Goal: Find specific page/section: Find specific page/section

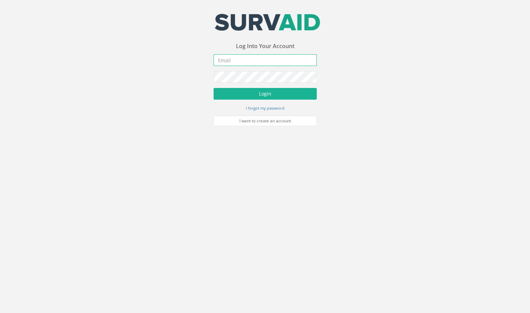
click at [235, 64] on input "email" at bounding box center [265, 60] width 103 height 12
click at [278, 63] on input "email" at bounding box center [265, 60] width 103 height 12
type input "[EMAIL_ADDRESS][DOMAIN_NAME]"
click at [214, 88] on button "Login" at bounding box center [265, 94] width 103 height 12
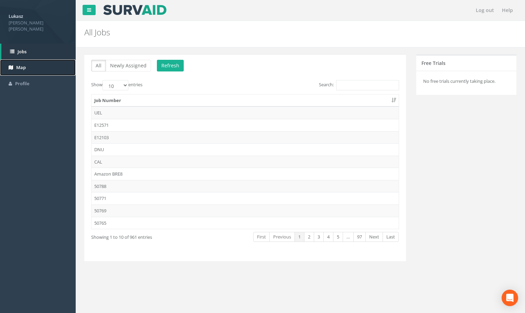
click at [24, 64] on span "Map" at bounding box center [21, 67] width 10 height 6
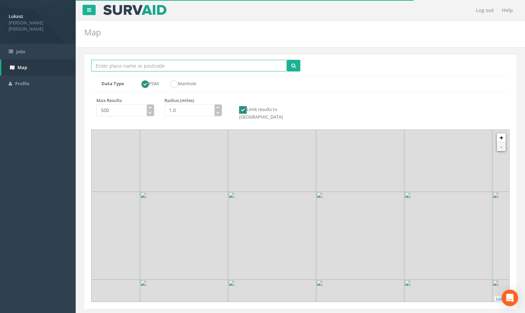
click at [122, 63] on input "Location Search Box" at bounding box center [189, 66] width 196 height 12
type input "[GEOGRAPHIC_DATA]"
click at [134, 114] on input "500" at bounding box center [121, 111] width 51 height 12
drag, startPoint x: 128, startPoint y: 109, endPoint x: 83, endPoint y: 107, distance: 45.4
click at [83, 108] on div "Location Search Box Westminster Multiple Locations Found Data Type PGM Manhole …" at bounding box center [300, 189] width 439 height 284
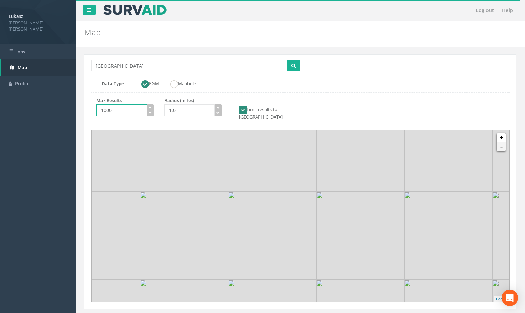
type input "10000"
type input "1.5"
click at [219, 107] on icon "button" at bounding box center [217, 107] width 3 height 3
type input "5000"
drag, startPoint x: 192, startPoint y: 112, endPoint x: 151, endPoint y: 110, distance: 40.6
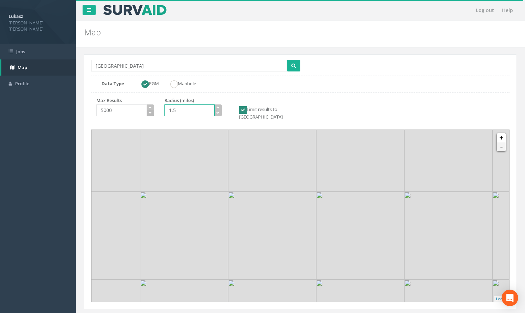
click at [151, 110] on div "Max Results 5000 Radius (miles) 1.5 Limit results to [GEOGRAPHIC_DATA]" at bounding box center [193, 111] width 214 height 28
click at [184, 110] on input "1.5" at bounding box center [189, 111] width 51 height 12
drag, startPoint x: 186, startPoint y: 111, endPoint x: 163, endPoint y: 112, distance: 22.7
click at [163, 112] on div "Radius (miles) 1.5" at bounding box center [193, 107] width 68 height 21
type input "10.0"
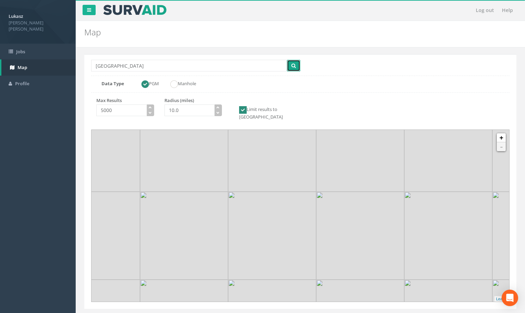
click at [291, 66] on icon "submit" at bounding box center [293, 65] width 4 height 5
click at [131, 66] on input "[GEOGRAPHIC_DATA]" at bounding box center [189, 66] width 196 height 12
drag, startPoint x: 123, startPoint y: 65, endPoint x: 92, endPoint y: 66, distance: 31.3
click at [92, 66] on input "[GEOGRAPHIC_DATA]" at bounding box center [189, 66] width 196 height 12
click at [287, 60] on button "submit" at bounding box center [293, 66] width 13 height 12
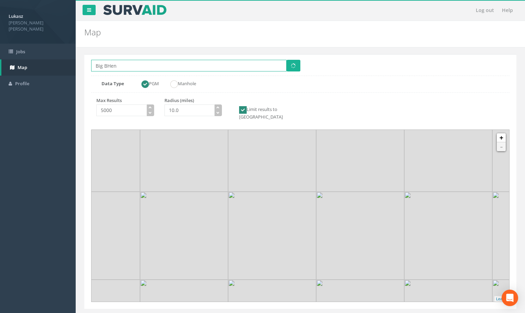
click at [110, 66] on input "Big BHen" at bounding box center [188, 66] width 195 height 12
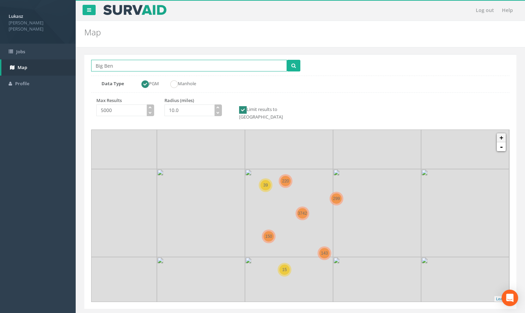
type input "Big Ben"
click at [502, 133] on link "+" at bounding box center [501, 137] width 9 height 9
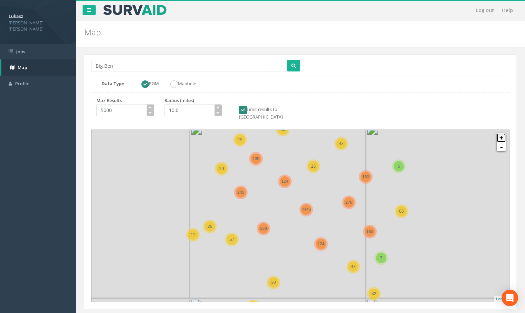
click at [501, 133] on link "+" at bounding box center [501, 137] width 9 height 9
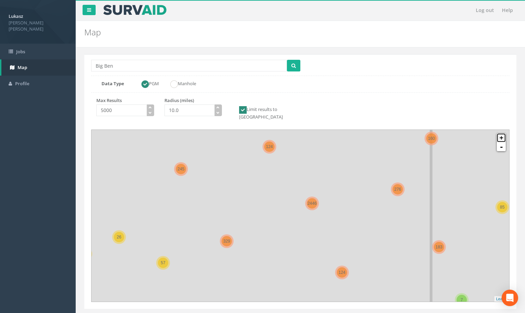
click at [501, 133] on link "+" at bounding box center [501, 137] width 9 height 9
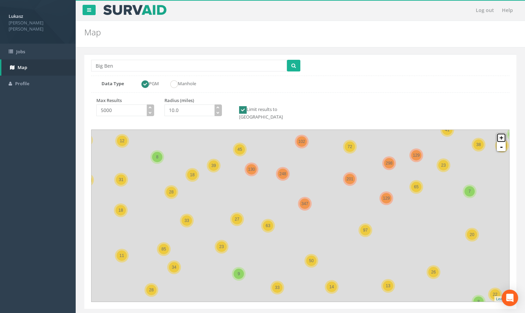
click at [501, 133] on link "+" at bounding box center [501, 137] width 9 height 9
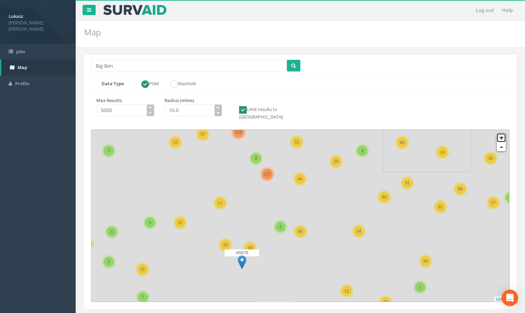
click at [501, 133] on link "+" at bounding box center [501, 137] width 9 height 9
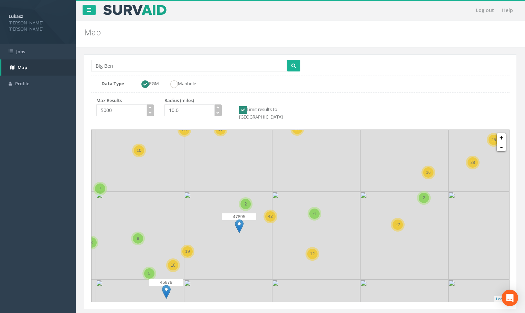
drag, startPoint x: 372, startPoint y: 196, endPoint x: 355, endPoint y: 172, distance: 29.8
click at [355, 172] on icon at bounding box center [283, 191] width 435 height 179
click at [501, 133] on link "+" at bounding box center [501, 137] width 9 height 9
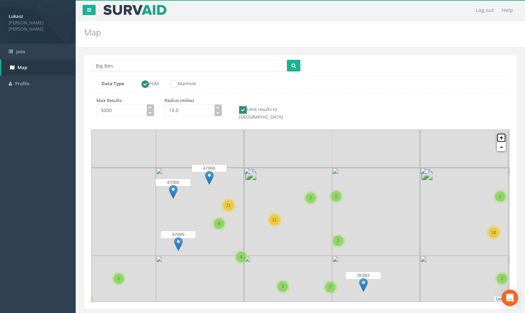
click at [501, 133] on link "+" at bounding box center [501, 137] width 9 height 9
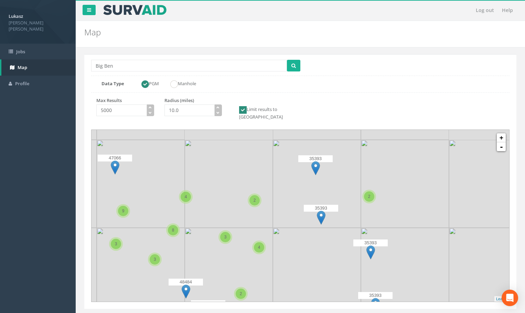
drag, startPoint x: 367, startPoint y: 168, endPoint x: 364, endPoint y: 189, distance: 21.2
click at [364, 192] on div "2" at bounding box center [369, 197] width 10 height 10
click at [314, 161] on img at bounding box center [315, 168] width 9 height 14
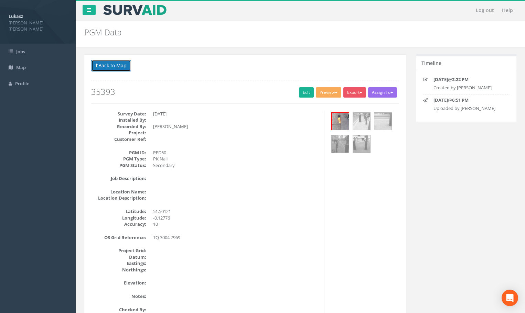
click at [125, 68] on button "Back to Map" at bounding box center [111, 66] width 40 height 12
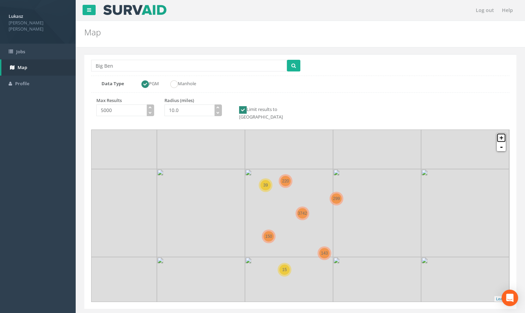
click at [501, 133] on link "+" at bounding box center [501, 137] width 9 height 9
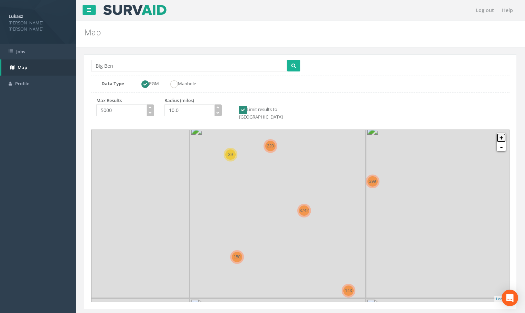
click at [501, 133] on link "+" at bounding box center [501, 137] width 9 height 9
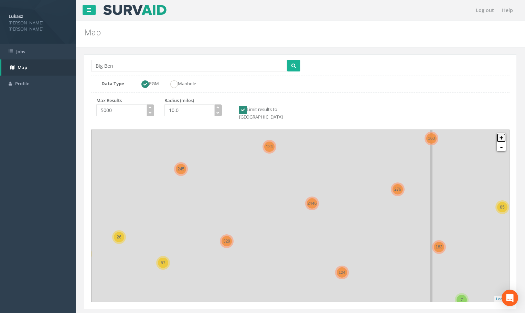
click at [501, 133] on link "+" at bounding box center [501, 137] width 9 height 9
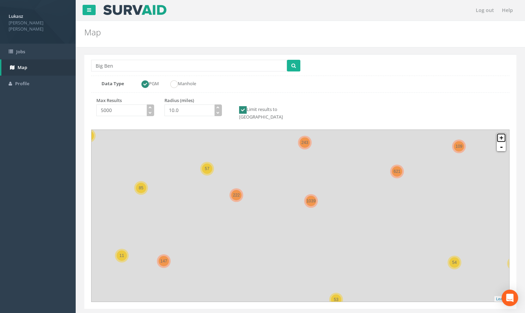
click at [501, 133] on link "+" at bounding box center [501, 137] width 9 height 9
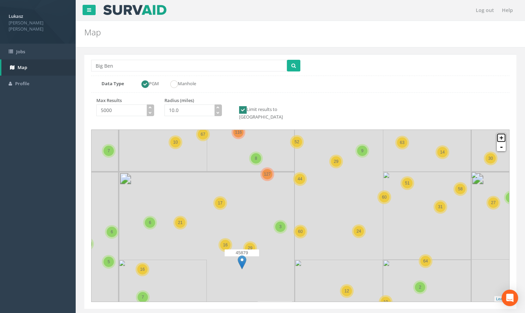
click at [501, 133] on link "+" at bounding box center [501, 137] width 9 height 9
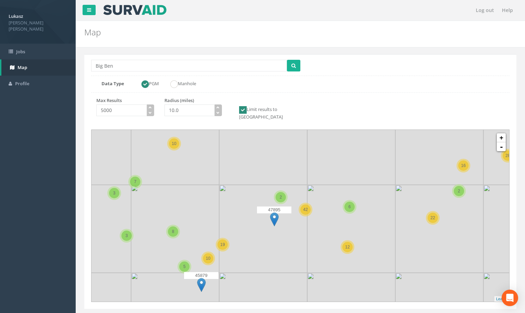
drag, startPoint x: 313, startPoint y: 200, endPoint x: 331, endPoint y: 169, distance: 35.7
click at [331, 169] on icon at bounding box center [318, 185] width 435 height 179
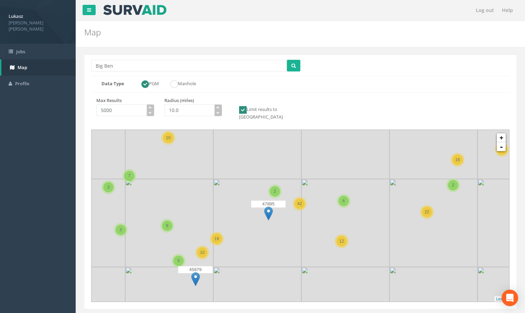
drag, startPoint x: 343, startPoint y: 182, endPoint x: 338, endPoint y: 175, distance: 8.9
click at [338, 175] on icon at bounding box center [294, 210] width 435 height 179
click at [500, 133] on link "+" at bounding box center [501, 137] width 9 height 9
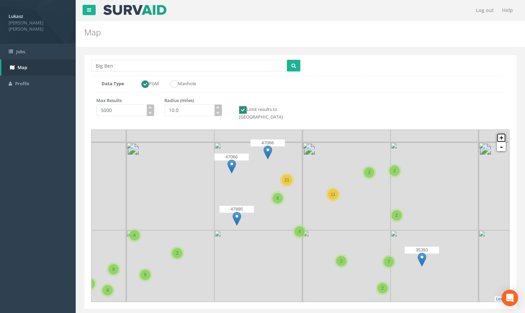
click at [500, 133] on link "+" at bounding box center [501, 137] width 9 height 9
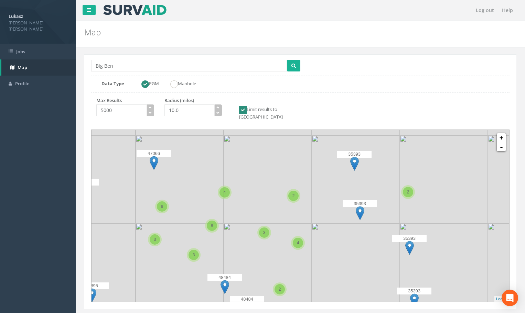
drag, startPoint x: 293, startPoint y: 160, endPoint x: 266, endPoint y: 222, distance: 67.5
click at [213, 228] on icon at bounding box center [219, 282] width 435 height 179
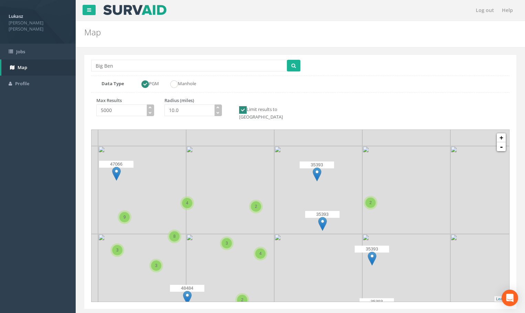
drag, startPoint x: 320, startPoint y: 209, endPoint x: 281, endPoint y: 222, distance: 41.0
click at [281, 222] on icon at bounding box center [262, 226] width 435 height 179
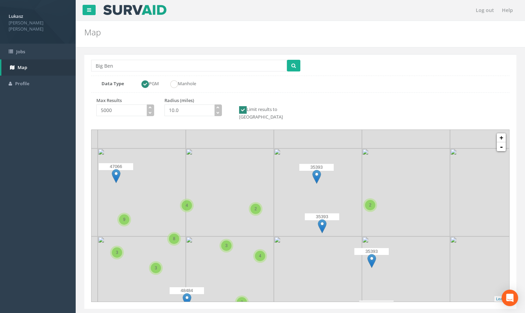
click at [320, 219] on img at bounding box center [322, 226] width 9 height 14
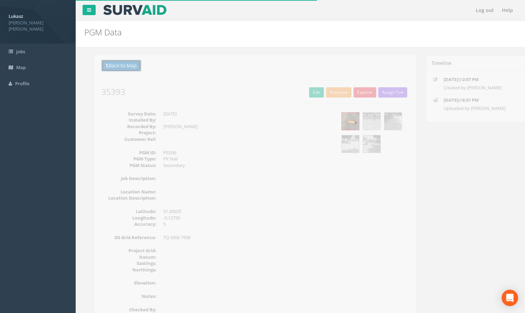
click at [121, 68] on button "Back to Map" at bounding box center [111, 66] width 40 height 12
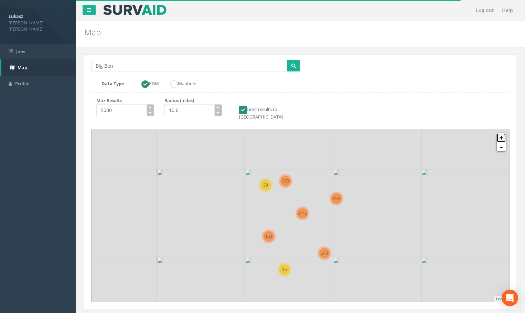
click at [502, 133] on link "+" at bounding box center [501, 137] width 9 height 9
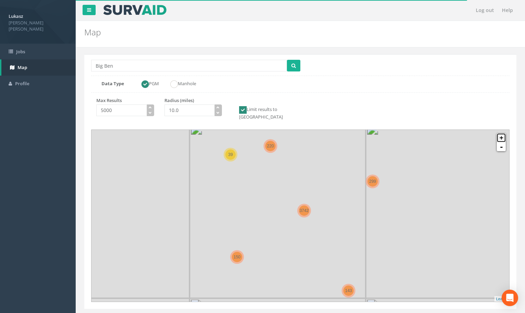
click at [502, 133] on link "+" at bounding box center [501, 137] width 9 height 9
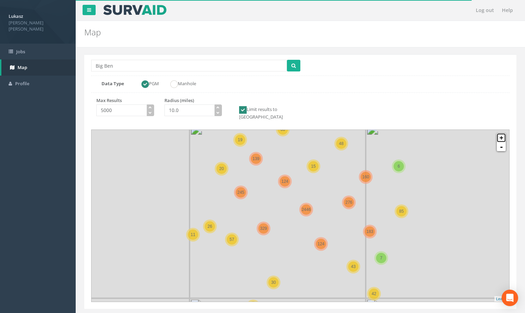
click at [502, 133] on link "+" at bounding box center [501, 137] width 9 height 9
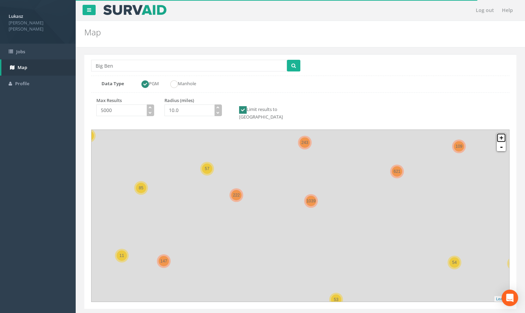
click at [502, 133] on link "+" at bounding box center [501, 137] width 9 height 9
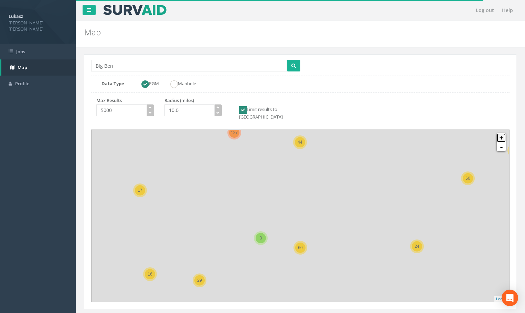
click at [502, 133] on link "+" at bounding box center [501, 137] width 9 height 9
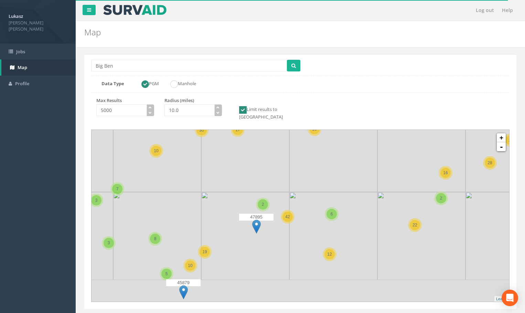
drag, startPoint x: 342, startPoint y: 188, endPoint x: 342, endPoint y: 157, distance: 31.0
click at [342, 157] on img at bounding box center [333, 148] width 88 height 88
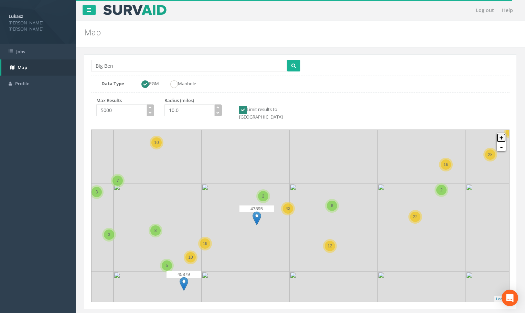
click at [502, 134] on link "+" at bounding box center [501, 137] width 9 height 9
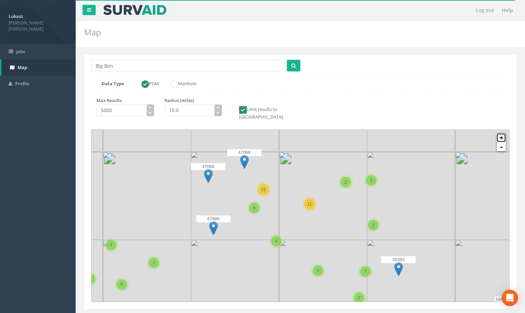
click at [502, 133] on link "+" at bounding box center [501, 137] width 9 height 9
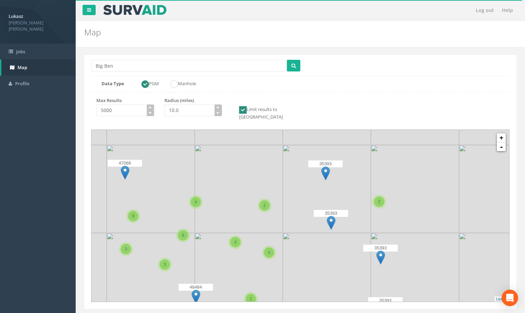
drag, startPoint x: 379, startPoint y: 194, endPoint x: 347, endPoint y: 233, distance: 50.4
click at [347, 233] on img at bounding box center [327, 277] width 88 height 88
click at [503, 133] on link "+" at bounding box center [501, 137] width 9 height 9
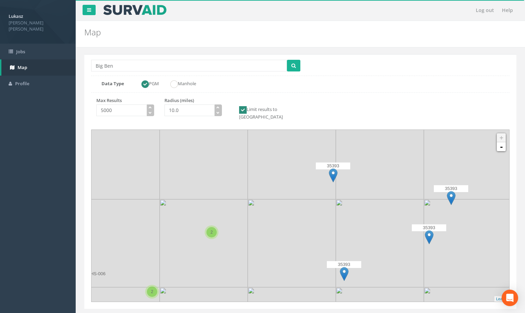
drag, startPoint x: 339, startPoint y: 184, endPoint x: 325, endPoint y: 216, distance: 34.6
click at [325, 216] on img at bounding box center [292, 243] width 88 height 88
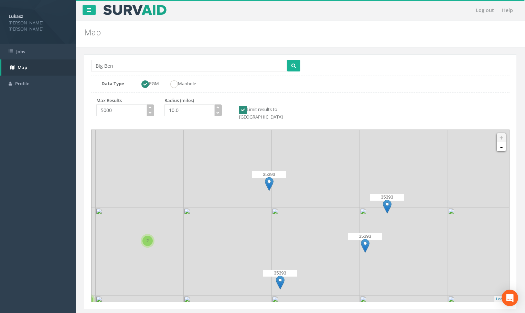
drag, startPoint x: 336, startPoint y: 206, endPoint x: 272, endPoint y: 215, distance: 64.6
click at [272, 215] on img at bounding box center [316, 252] width 88 height 88
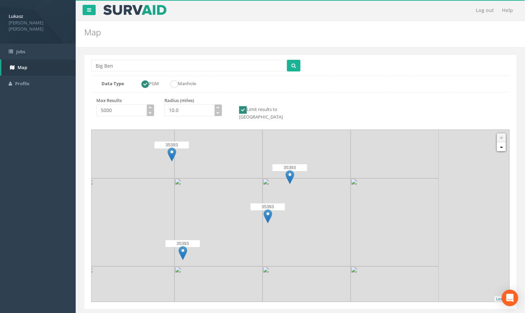
drag, startPoint x: 289, startPoint y: 214, endPoint x: 191, endPoint y: 184, distance: 102.4
click at [191, 184] on img at bounding box center [218, 223] width 88 height 88
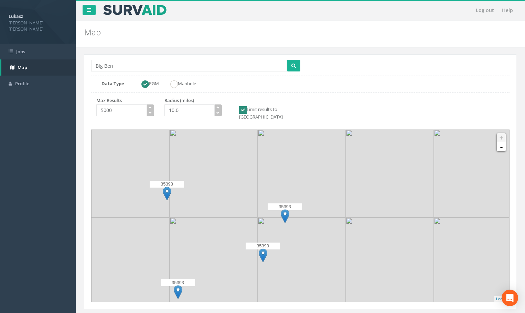
drag, startPoint x: 258, startPoint y: 182, endPoint x: 251, endPoint y: 226, distance: 44.8
click at [251, 226] on img at bounding box center [214, 262] width 88 height 88
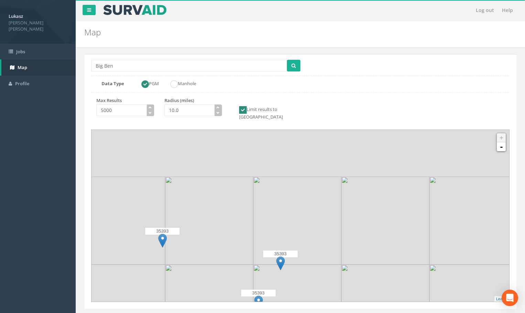
drag, startPoint x: 252, startPoint y: 195, endPoint x: 248, endPoint y: 242, distance: 47.3
click at [248, 242] on img at bounding box center [209, 221] width 88 height 88
drag, startPoint x: 231, startPoint y: 231, endPoint x: 283, endPoint y: 214, distance: 54.9
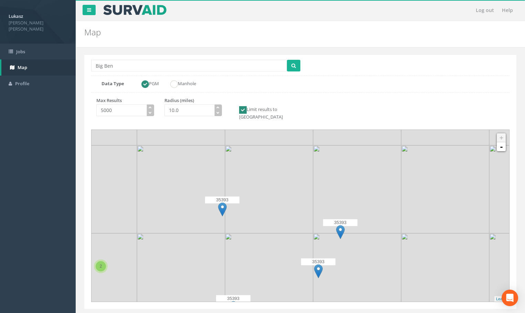
drag, startPoint x: 253, startPoint y: 227, endPoint x: 376, endPoint y: 179, distance: 131.7
click at [313, 179] on img at bounding box center [269, 189] width 88 height 88
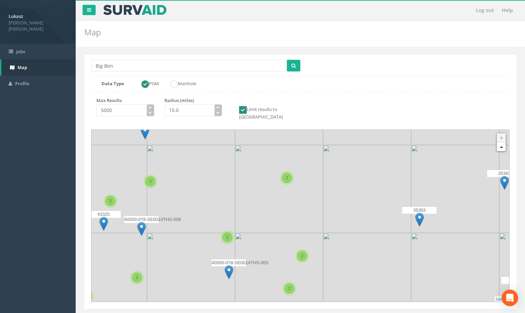
drag, startPoint x: 269, startPoint y: 225, endPoint x: 368, endPoint y: 169, distance: 114.0
click at [368, 169] on img at bounding box center [367, 189] width 88 height 88
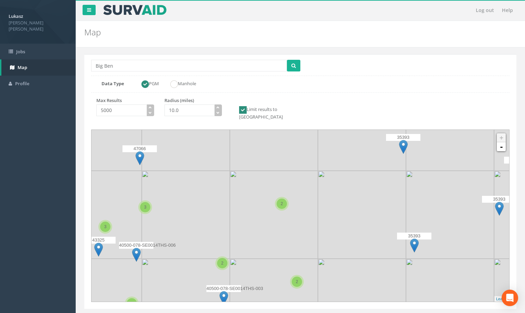
drag, startPoint x: 320, startPoint y: 217, endPoint x: 311, endPoint y: 248, distance: 32.1
click at [313, 250] on img at bounding box center [274, 215] width 88 height 88
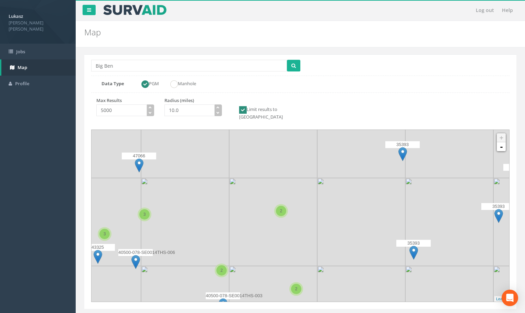
click at [281, 209] on span "2" at bounding box center [281, 211] width 2 height 5
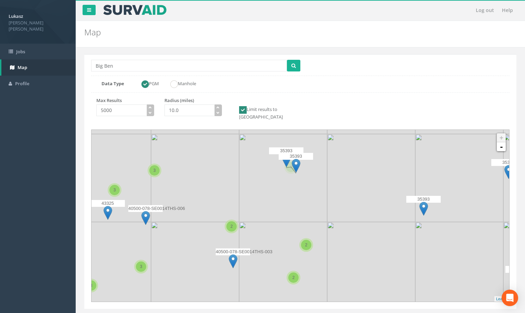
drag, startPoint x: 319, startPoint y: 236, endPoint x: 323, endPoint y: 203, distance: 33.6
click at [329, 191] on icon at bounding box center [310, 172] width 435 height 179
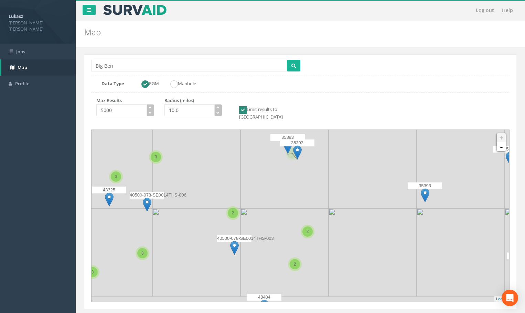
drag, startPoint x: 313, startPoint y: 239, endPoint x: 314, endPoint y: 224, distance: 15.2
click at [314, 225] on div "2" at bounding box center [308, 232] width 14 height 14
click at [308, 229] on span "2" at bounding box center [308, 231] width 2 height 5
click at [295, 263] on div "2" at bounding box center [295, 264] width 10 height 10
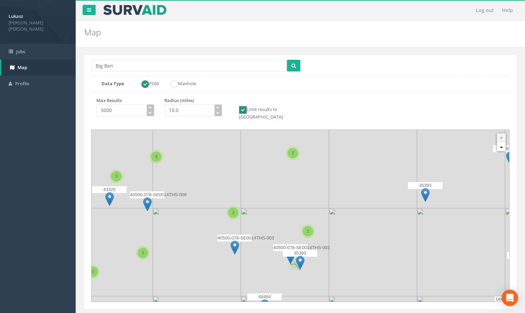
click at [233, 211] on div "2" at bounding box center [233, 213] width 10 height 10
click at [234, 210] on span "2" at bounding box center [233, 212] width 2 height 5
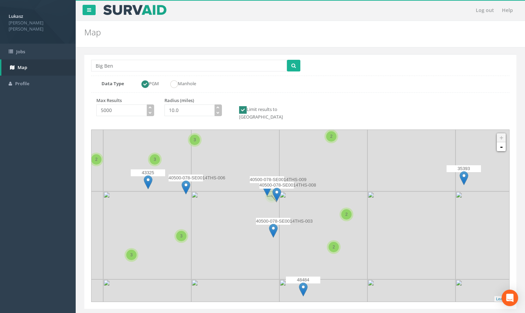
drag, startPoint x: 321, startPoint y: 228, endPoint x: 358, endPoint y: 231, distance: 37.2
click at [358, 231] on icon at bounding box center [338, 199] width 435 height 179
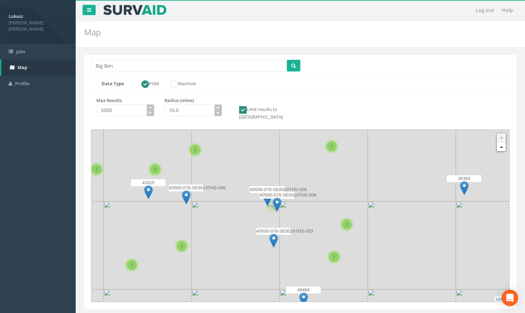
click at [275, 198] on img at bounding box center [277, 205] width 9 height 14
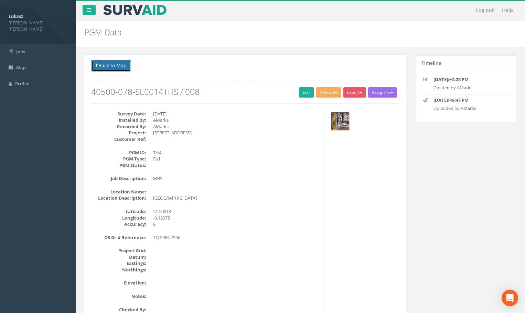
click at [111, 67] on button "Back to Map" at bounding box center [111, 66] width 40 height 12
